Goal: Task Accomplishment & Management: Use online tool/utility

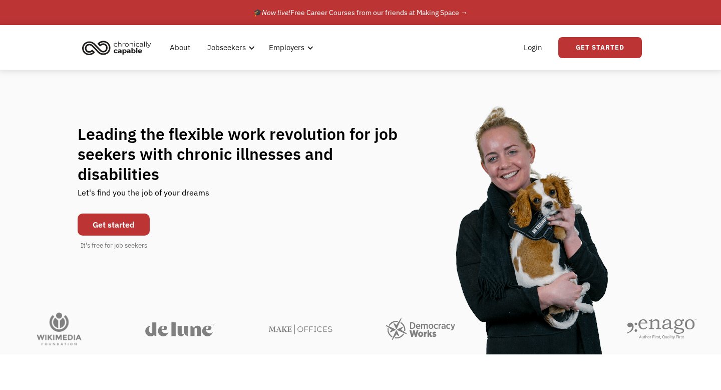
click at [131, 213] on link "Get started" at bounding box center [114, 224] width 72 height 22
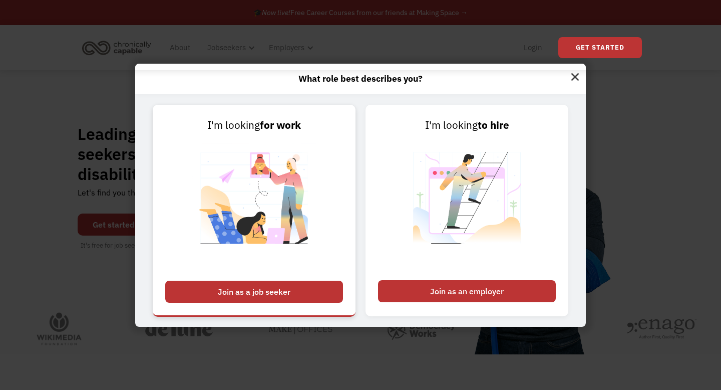
click at [291, 292] on div "Join as a job seeker" at bounding box center [254, 291] width 178 height 22
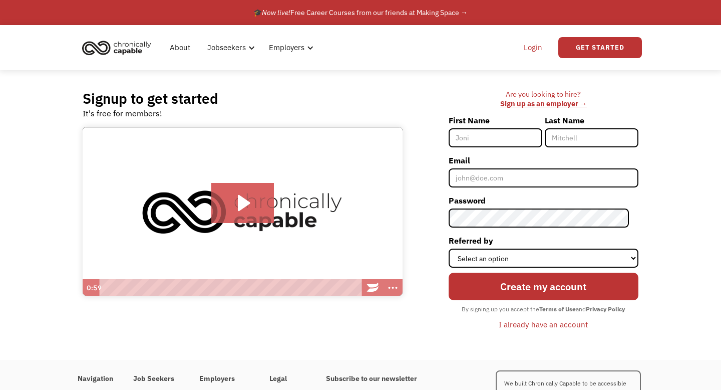
click at [535, 45] on link "Login" at bounding box center [533, 48] width 31 height 32
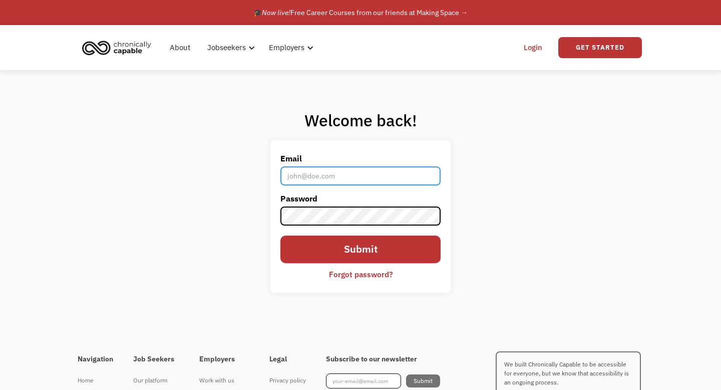
type input "[EMAIL_ADDRESS][DOMAIN_NAME]"
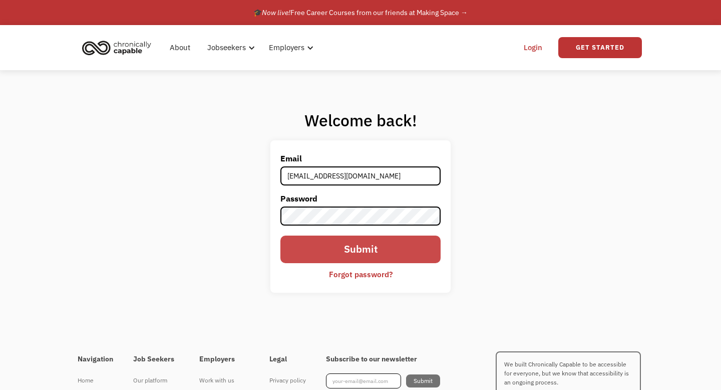
click at [381, 246] on input "Submit" at bounding box center [360, 249] width 160 height 28
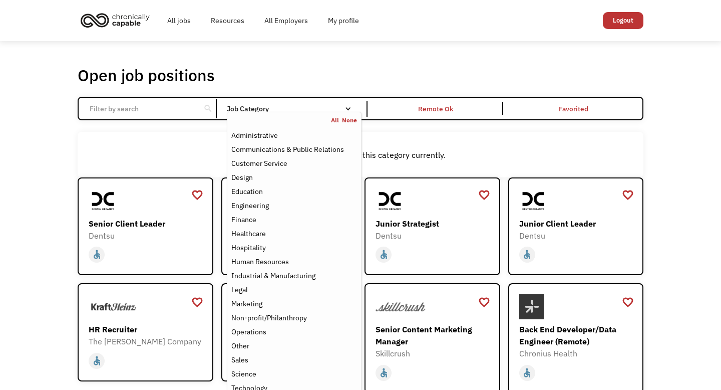
click at [337, 119] on link "All" at bounding box center [336, 120] width 11 height 8
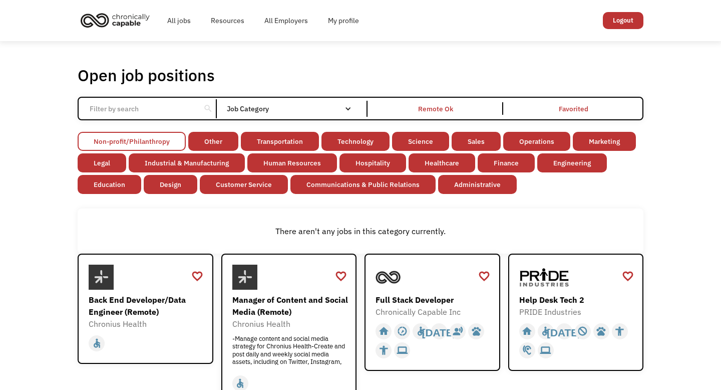
click at [138, 146] on link "Non-profit/Philanthropy" at bounding box center [132, 141] width 108 height 19
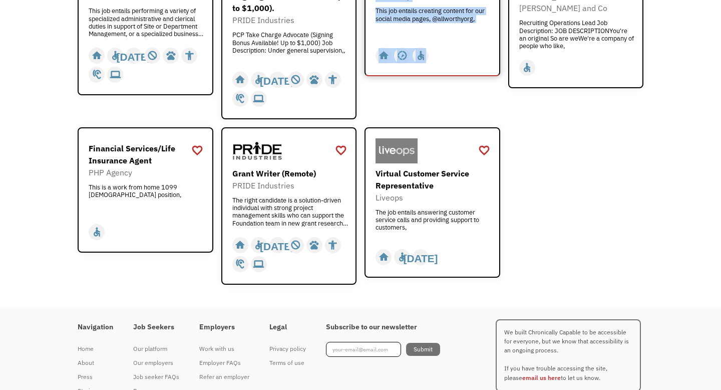
scroll to position [1515, 0]
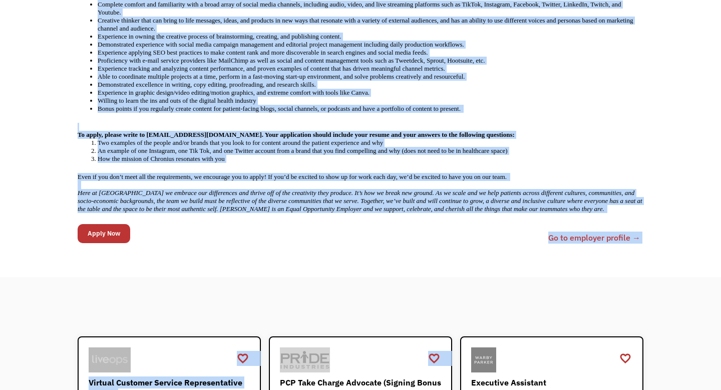
scroll to position [565, 0]
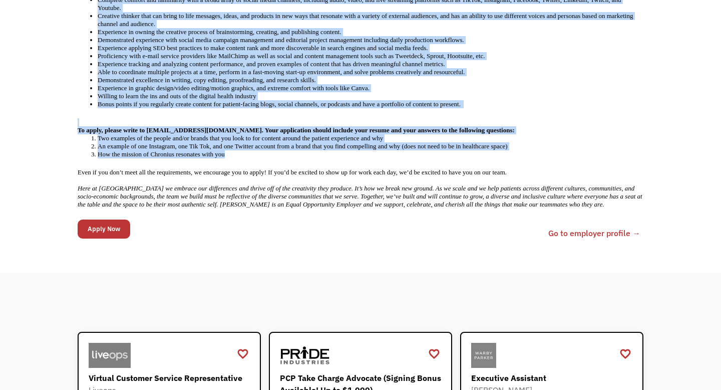
drag, startPoint x: 72, startPoint y: 47, endPoint x: 328, endPoint y: 173, distance: 286.2
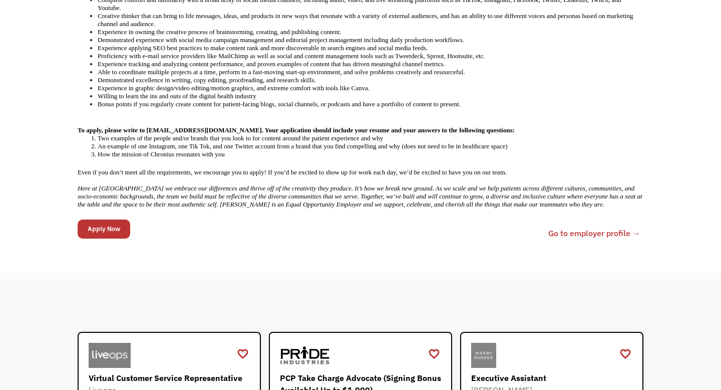
click at [280, 158] on li "How the mission of Chronius resonates with you" at bounding box center [371, 154] width 546 height 8
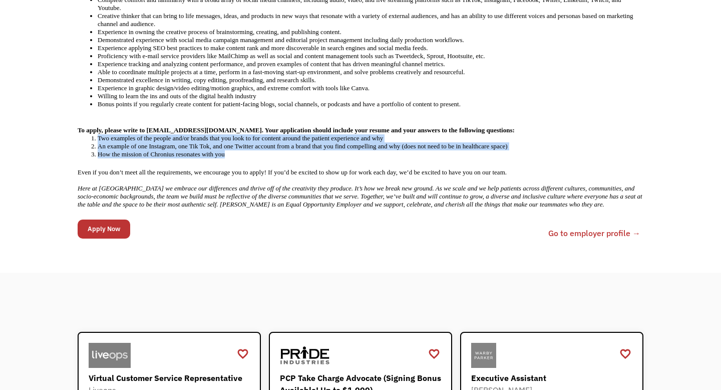
drag, startPoint x: 249, startPoint y: 169, endPoint x: 80, endPoint y: 152, distance: 170.1
click at [80, 152] on ol "Two examples of the people and/or brands that you look to for content around th…" at bounding box center [361, 146] width 566 height 24
copy ol "Two examples of the people and/or brands that you look to for content around th…"
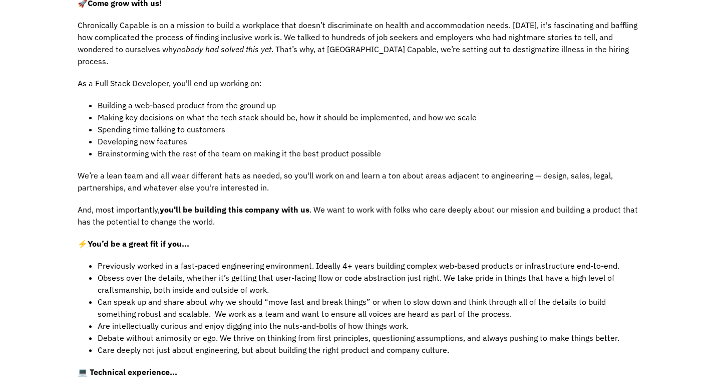
scroll to position [235, 0]
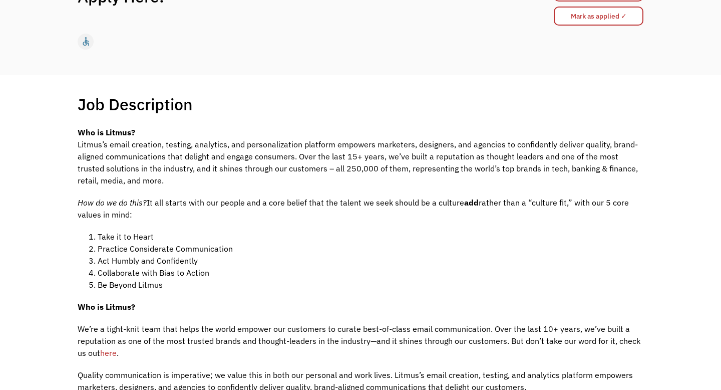
scroll to position [130, 0]
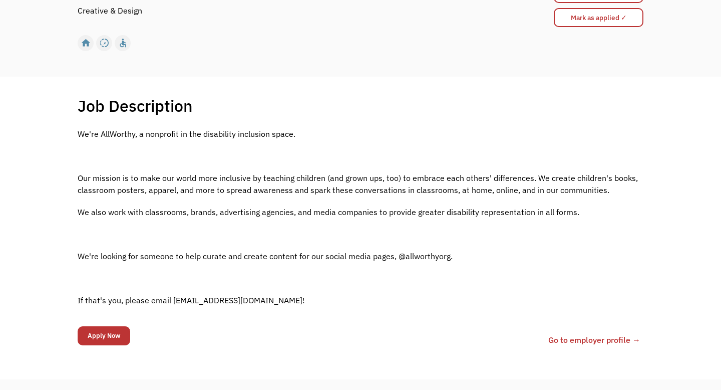
scroll to position [130, 0]
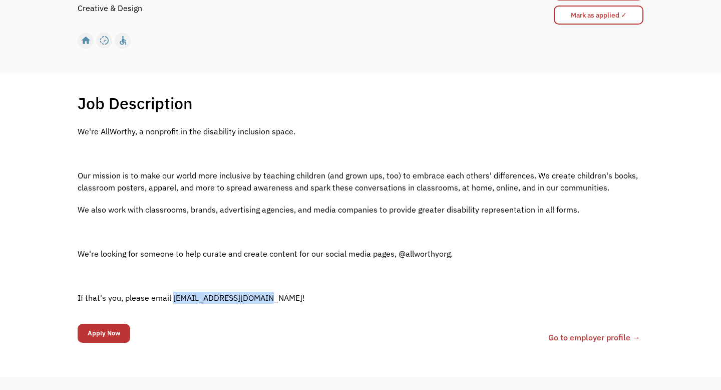
drag, startPoint x: 172, startPoint y: 297, endPoint x: 261, endPoint y: 302, distance: 89.8
click at [261, 302] on p "If that's you, please email [EMAIL_ADDRESS][DOMAIN_NAME]!" at bounding box center [361, 297] width 566 height 12
copy p "[EMAIL_ADDRESS][DOMAIN_NAME]"
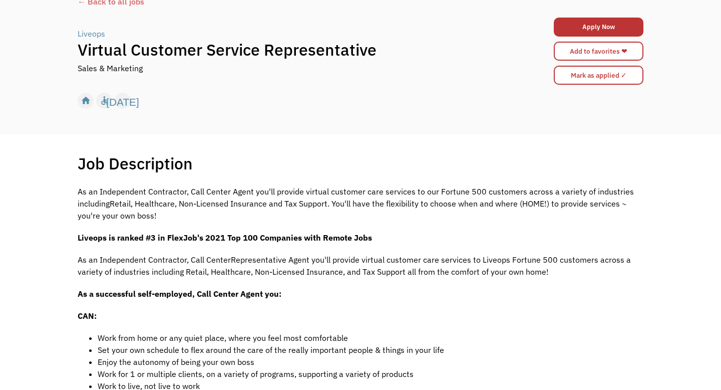
scroll to position [72, 0]
